Goal: Task Accomplishment & Management: Use online tool/utility

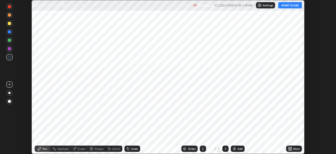
scroll to position [154, 336]
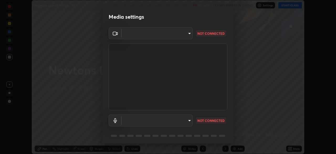
type input "e5f32b9a37d83756d2696e8423a1893a7de7eefef83412cf73fe4da3c4688103"
type input "ae0975cef7388746c2778fd6dc2b00d9a595315052e87b14b0d2850c1354851c"
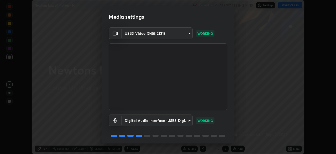
scroll to position [18, 0]
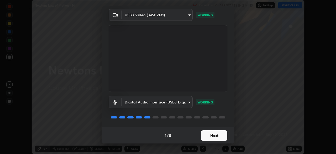
click at [218, 135] on button "Next" at bounding box center [214, 135] width 26 height 11
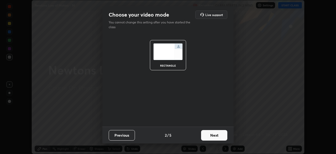
scroll to position [0, 0]
click at [221, 136] on button "Next" at bounding box center [214, 135] width 26 height 11
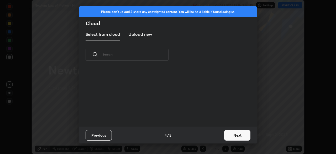
click at [234, 136] on button "Next" at bounding box center [237, 135] width 26 height 11
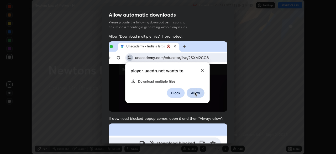
scroll to position [12, 0]
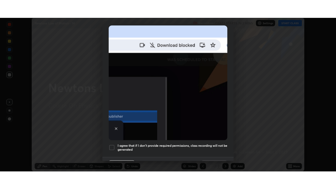
scroll to position [126, 0]
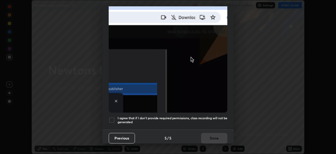
click at [165, 117] on h5 "I agree that if I don't provide required permissions, class recording will not …" at bounding box center [173, 120] width 110 height 8
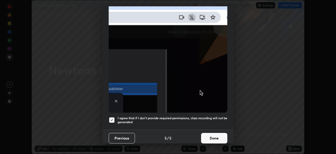
click at [211, 133] on button "Done" at bounding box center [214, 138] width 26 height 11
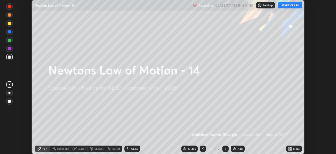
click at [289, 147] on icon at bounding box center [289, 147] width 1 height 1
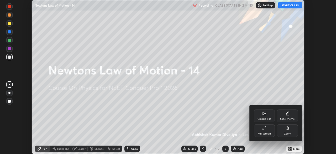
click at [265, 133] on div "Full screen" at bounding box center [264, 133] width 13 height 3
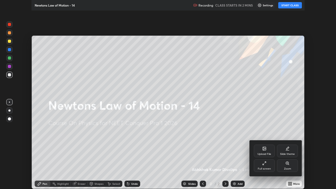
scroll to position [189, 336]
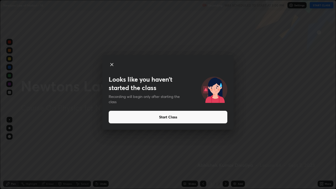
click at [139, 118] on button "Start Class" at bounding box center [168, 117] width 119 height 13
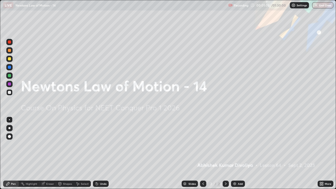
click at [238, 154] on div "Add" at bounding box center [240, 184] width 5 height 3
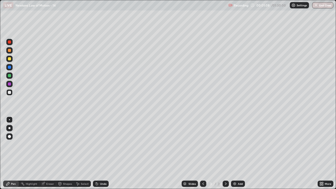
click at [9, 136] on div at bounding box center [9, 136] width 3 height 3
click at [9, 59] on div at bounding box center [9, 58] width 3 height 3
click at [66, 154] on div "Shapes" at bounding box center [67, 184] width 9 height 3
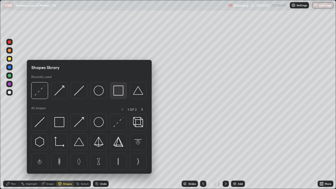
click at [118, 92] on img at bounding box center [119, 91] width 10 height 10
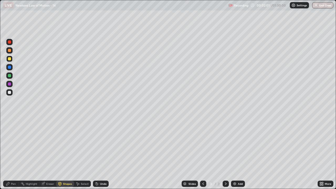
click at [10, 52] on div at bounding box center [9, 50] width 3 height 3
click at [14, 154] on div "Pen" at bounding box center [13, 184] width 5 height 3
click at [9, 68] on div at bounding box center [9, 67] width 3 height 3
click at [9, 61] on div at bounding box center [9, 59] width 6 height 6
click at [64, 154] on div "Shapes" at bounding box center [67, 184] width 9 height 3
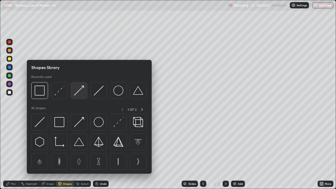
click at [80, 93] on img at bounding box center [79, 91] width 10 height 10
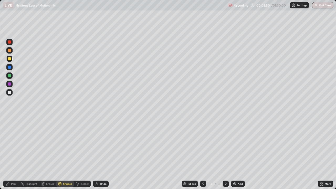
click at [13, 154] on div "Pen" at bounding box center [13, 184] width 5 height 3
click at [67, 154] on div "Shapes" at bounding box center [67, 184] width 9 height 3
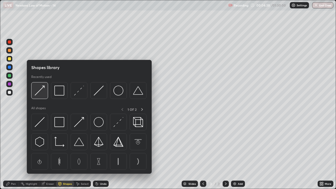
click at [44, 93] on img at bounding box center [40, 91] width 10 height 10
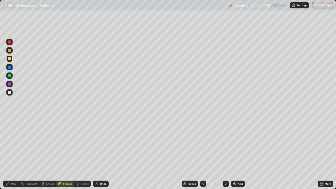
click at [9, 76] on div at bounding box center [9, 75] width 3 height 3
click at [67, 154] on div "Shapes" at bounding box center [67, 184] width 9 height 3
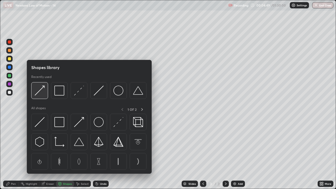
click at [41, 94] on img at bounding box center [40, 91] width 10 height 10
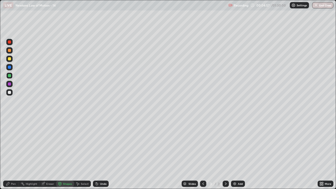
click at [14, 154] on div "Pen" at bounding box center [13, 184] width 5 height 3
click at [9, 59] on div at bounding box center [9, 58] width 3 height 3
click at [10, 94] on div at bounding box center [9, 92] width 3 height 3
click at [9, 60] on div at bounding box center [9, 58] width 3 height 3
click at [8, 51] on div at bounding box center [9, 50] width 3 height 3
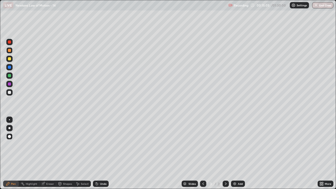
click at [235, 154] on img at bounding box center [235, 184] width 4 height 4
click at [66, 154] on div "Shapes" at bounding box center [67, 184] width 9 height 3
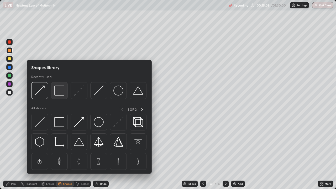
click at [58, 95] on img at bounding box center [59, 91] width 10 height 10
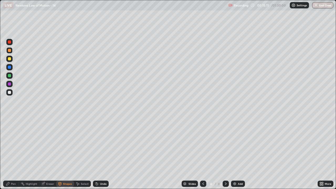
click at [8, 59] on div at bounding box center [9, 58] width 3 height 3
click at [13, 154] on div "Pen" at bounding box center [13, 184] width 5 height 3
click at [8, 76] on div at bounding box center [9, 75] width 3 height 3
click at [65, 154] on div "Shapes" at bounding box center [67, 184] width 9 height 3
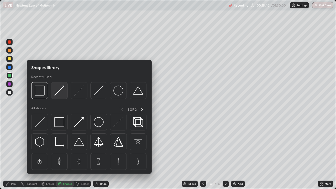
click at [60, 92] on img at bounding box center [59, 91] width 10 height 10
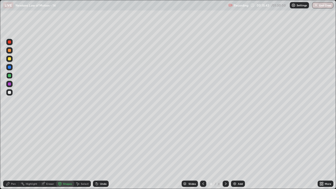
click at [13, 154] on div "Pen" at bounding box center [13, 184] width 5 height 3
click at [10, 94] on div at bounding box center [9, 92] width 3 height 3
click at [10, 76] on div at bounding box center [9, 75] width 3 height 3
click at [8, 95] on div at bounding box center [9, 92] width 6 height 6
click at [236, 154] on img at bounding box center [235, 184] width 4 height 4
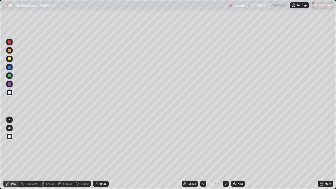
click at [65, 154] on div "Shapes" at bounding box center [67, 184] width 9 height 3
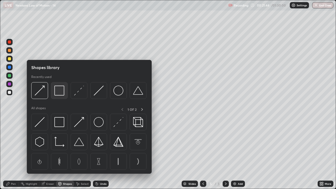
click at [62, 96] on img at bounding box center [59, 91] width 10 height 10
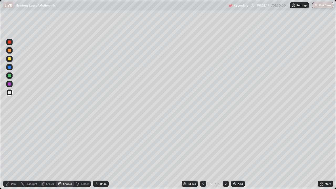
click at [11, 60] on div at bounding box center [9, 58] width 3 height 3
click at [13, 154] on div "Pen" at bounding box center [13, 184] width 5 height 3
click at [9, 51] on div at bounding box center [9, 50] width 3 height 3
click at [66, 154] on div "Shapes" at bounding box center [67, 184] width 9 height 3
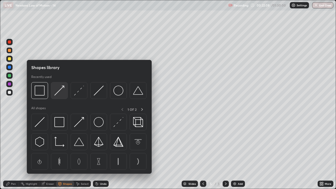
click at [61, 93] on img at bounding box center [59, 91] width 10 height 10
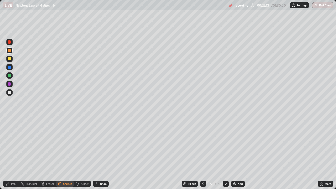
click at [13, 154] on div "Pen" at bounding box center [13, 184] width 5 height 3
click at [9, 93] on div at bounding box center [9, 92] width 3 height 3
click at [68, 154] on div "Shapes" at bounding box center [67, 184] width 9 height 3
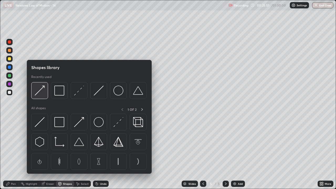
click at [44, 94] on img at bounding box center [40, 91] width 10 height 10
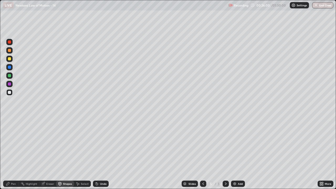
click at [67, 154] on div "Shapes" at bounding box center [65, 184] width 18 height 6
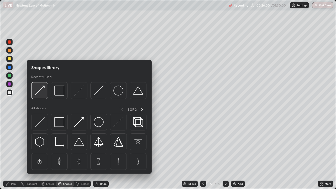
click at [44, 94] on img at bounding box center [40, 91] width 10 height 10
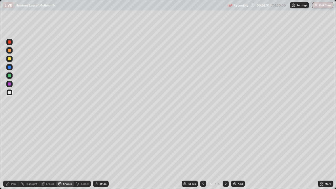
click at [10, 79] on div at bounding box center [9, 76] width 6 height 6
click at [13, 154] on div "Pen" at bounding box center [13, 184] width 5 height 3
click at [49, 154] on div "Eraser" at bounding box center [50, 184] width 8 height 3
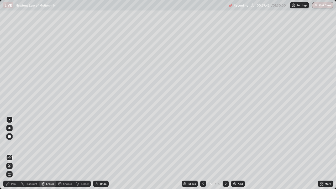
click at [66, 154] on div "Shapes" at bounding box center [67, 184] width 9 height 3
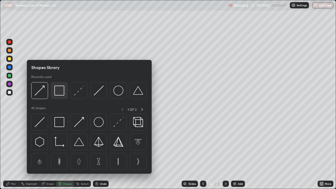
click at [60, 93] on img at bounding box center [59, 91] width 10 height 10
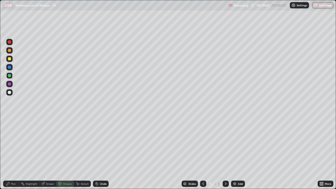
click at [9, 93] on div at bounding box center [9, 92] width 3 height 3
click at [66, 154] on div "Shapes" at bounding box center [67, 184] width 9 height 3
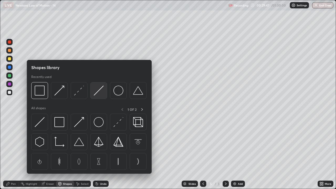
click at [99, 91] on img at bounding box center [99, 91] width 10 height 10
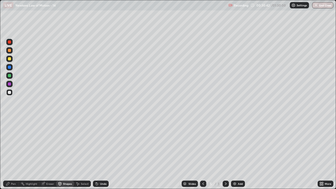
click at [103, 154] on div "Undo" at bounding box center [101, 184] width 16 height 6
click at [105, 154] on div "Undo" at bounding box center [101, 184] width 16 height 6
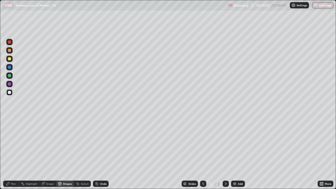
click at [9, 59] on div at bounding box center [9, 58] width 3 height 3
click at [102, 154] on div "Undo" at bounding box center [103, 184] width 7 height 3
click at [16, 154] on div "Pen" at bounding box center [13, 184] width 5 height 3
click at [9, 93] on div at bounding box center [9, 92] width 3 height 3
click at [235, 154] on img at bounding box center [235, 184] width 4 height 4
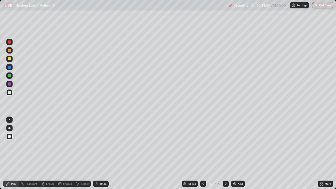
click at [66, 154] on div "Shapes" at bounding box center [67, 184] width 9 height 3
click at [202, 154] on icon at bounding box center [203, 184] width 4 height 4
click at [226, 154] on icon at bounding box center [226, 184] width 4 height 4
click at [15, 154] on div "Pen" at bounding box center [13, 184] width 5 height 3
click at [9, 60] on div at bounding box center [9, 58] width 3 height 3
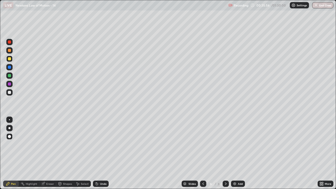
click at [8, 68] on div at bounding box center [9, 67] width 3 height 3
click at [8, 92] on div at bounding box center [9, 92] width 3 height 3
click at [9, 76] on div at bounding box center [9, 75] width 3 height 3
click at [8, 84] on div at bounding box center [9, 84] width 3 height 3
click at [237, 154] on div "Add" at bounding box center [238, 184] width 14 height 6
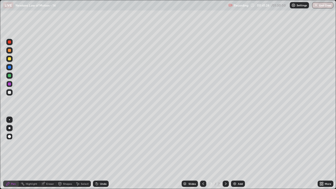
click at [67, 154] on div "Shapes" at bounding box center [67, 184] width 9 height 3
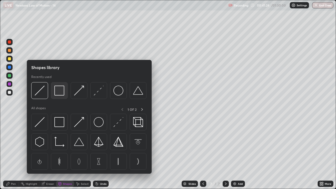
click at [62, 91] on img at bounding box center [59, 91] width 10 height 10
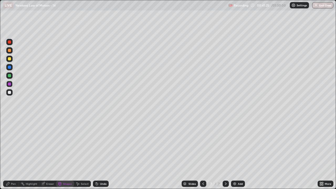
click at [10, 60] on div at bounding box center [9, 58] width 3 height 3
click at [10, 93] on div at bounding box center [9, 92] width 3 height 3
click at [11, 154] on div "Pen" at bounding box center [11, 184] width 16 height 6
click at [67, 154] on div "Shapes" at bounding box center [67, 184] width 9 height 3
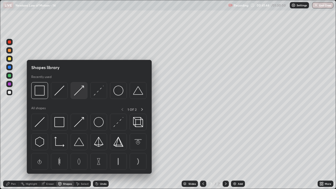
click at [79, 92] on img at bounding box center [79, 91] width 10 height 10
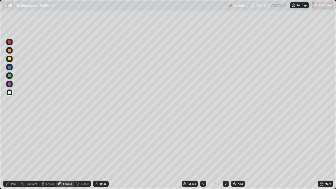
click at [9, 60] on div at bounding box center [9, 58] width 3 height 3
click at [12, 154] on div "Pen" at bounding box center [13, 184] width 5 height 3
click at [9, 51] on div at bounding box center [9, 50] width 3 height 3
click at [7, 77] on div at bounding box center [9, 76] width 6 height 6
click at [8, 93] on div at bounding box center [9, 92] width 3 height 3
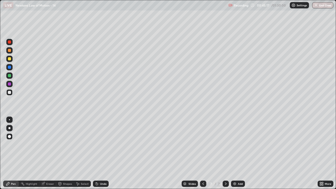
click at [9, 62] on div at bounding box center [9, 59] width 6 height 6
click at [100, 154] on div "Undo" at bounding box center [103, 184] width 7 height 3
click at [102, 154] on div "Undo" at bounding box center [103, 184] width 7 height 3
click at [103, 154] on div "Undo" at bounding box center [103, 184] width 7 height 3
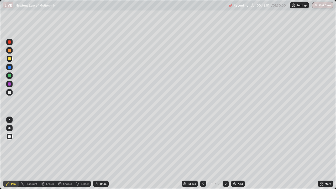
click at [103, 154] on div "Undo" at bounding box center [103, 184] width 7 height 3
click at [9, 75] on div at bounding box center [9, 75] width 3 height 3
click at [9, 93] on div at bounding box center [9, 92] width 3 height 3
click at [11, 60] on div at bounding box center [9, 58] width 3 height 3
click at [68, 154] on div "Shapes" at bounding box center [65, 184] width 18 height 6
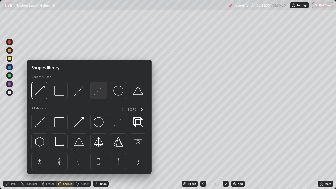
click at [95, 95] on img at bounding box center [99, 91] width 10 height 10
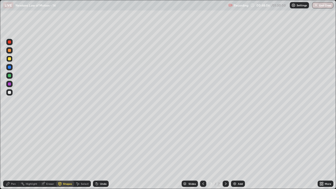
click at [103, 154] on div "Undo" at bounding box center [103, 184] width 7 height 3
click at [9, 67] on div at bounding box center [9, 67] width 3 height 3
click at [66, 154] on div "Shapes" at bounding box center [67, 184] width 9 height 3
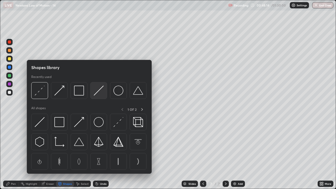
click at [95, 95] on img at bounding box center [99, 91] width 10 height 10
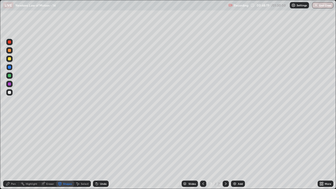
click at [8, 154] on div "Pen" at bounding box center [11, 184] width 16 height 6
click at [234, 154] on img at bounding box center [235, 184] width 4 height 4
click at [10, 62] on div at bounding box center [9, 59] width 6 height 6
click at [10, 51] on div at bounding box center [9, 50] width 3 height 3
click at [9, 50] on div at bounding box center [9, 50] width 3 height 3
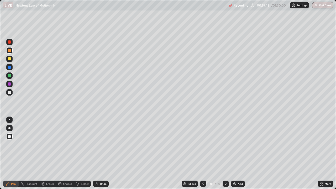
click at [11, 93] on div at bounding box center [9, 92] width 3 height 3
click at [10, 76] on div at bounding box center [9, 75] width 3 height 3
click at [9, 68] on div at bounding box center [9, 67] width 3 height 3
click at [9, 93] on div at bounding box center [9, 92] width 3 height 3
click at [233, 154] on img at bounding box center [235, 184] width 4 height 4
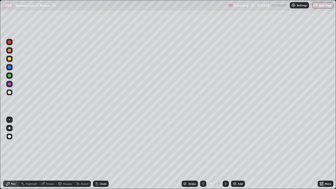
click at [9, 59] on div at bounding box center [9, 58] width 3 height 3
click at [65, 154] on div "Shapes" at bounding box center [67, 184] width 9 height 3
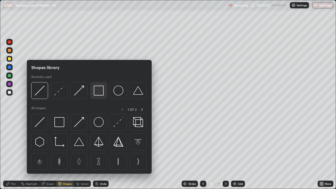
click at [99, 94] on img at bounding box center [99, 91] width 10 height 10
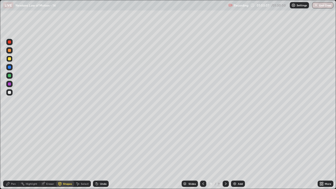
click at [9, 51] on div at bounding box center [9, 50] width 3 height 3
click at [12, 154] on div "Pen" at bounding box center [11, 184] width 16 height 6
click at [8, 93] on div at bounding box center [9, 92] width 3 height 3
click at [10, 43] on div at bounding box center [9, 41] width 3 height 3
click at [66, 154] on div "Shapes" at bounding box center [67, 184] width 9 height 3
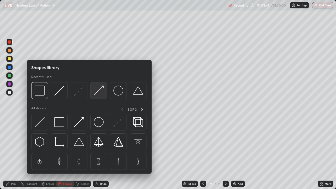
click at [107, 91] on div at bounding box center [98, 90] width 17 height 17
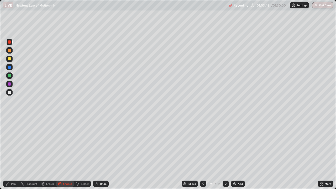
click at [14, 154] on div "Pen" at bounding box center [11, 184] width 16 height 6
click at [8, 93] on div at bounding box center [9, 92] width 3 height 3
click at [9, 76] on div at bounding box center [9, 75] width 3 height 3
click at [10, 86] on div at bounding box center [9, 84] width 6 height 6
click at [234, 154] on img at bounding box center [235, 184] width 4 height 4
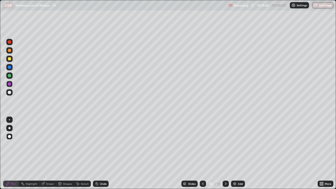
click at [11, 59] on div at bounding box center [9, 58] width 3 height 3
click at [64, 154] on div "Shapes" at bounding box center [67, 184] width 9 height 3
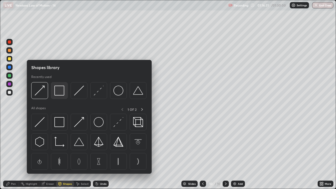
click at [62, 93] on img at bounding box center [59, 91] width 10 height 10
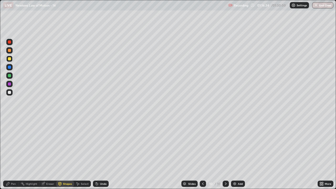
click at [10, 52] on div at bounding box center [9, 50] width 3 height 3
click at [14, 154] on div "Pen" at bounding box center [13, 184] width 5 height 3
click at [9, 93] on div at bounding box center [9, 92] width 3 height 3
click at [11, 76] on div at bounding box center [9, 75] width 3 height 3
click at [64, 154] on div "Shapes" at bounding box center [67, 184] width 9 height 3
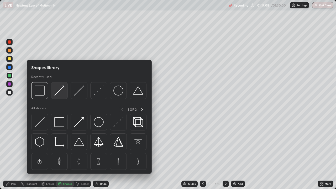
click at [59, 94] on img at bounding box center [59, 91] width 10 height 10
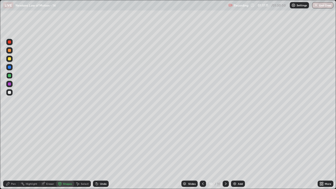
click at [15, 154] on div "Pen" at bounding box center [13, 184] width 5 height 3
click at [9, 68] on div at bounding box center [9, 67] width 3 height 3
click at [9, 76] on div at bounding box center [9, 75] width 3 height 3
click at [8, 59] on div at bounding box center [9, 58] width 3 height 3
click at [236, 154] on img at bounding box center [235, 184] width 4 height 4
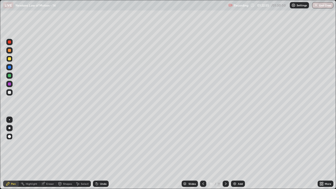
click at [9, 77] on div at bounding box center [9, 75] width 3 height 3
click at [10, 52] on div at bounding box center [9, 50] width 3 height 3
click at [9, 59] on div at bounding box center [9, 58] width 3 height 3
click at [321, 5] on button "End Class" at bounding box center [323, 5] width 21 height 6
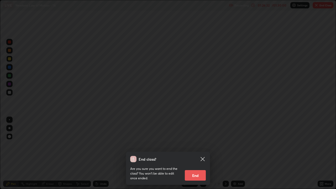
click at [201, 154] on button "End" at bounding box center [195, 175] width 21 height 11
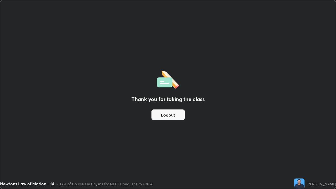
click at [173, 115] on button "Logout" at bounding box center [168, 115] width 33 height 11
